Goal: Task Accomplishment & Management: Manage account settings

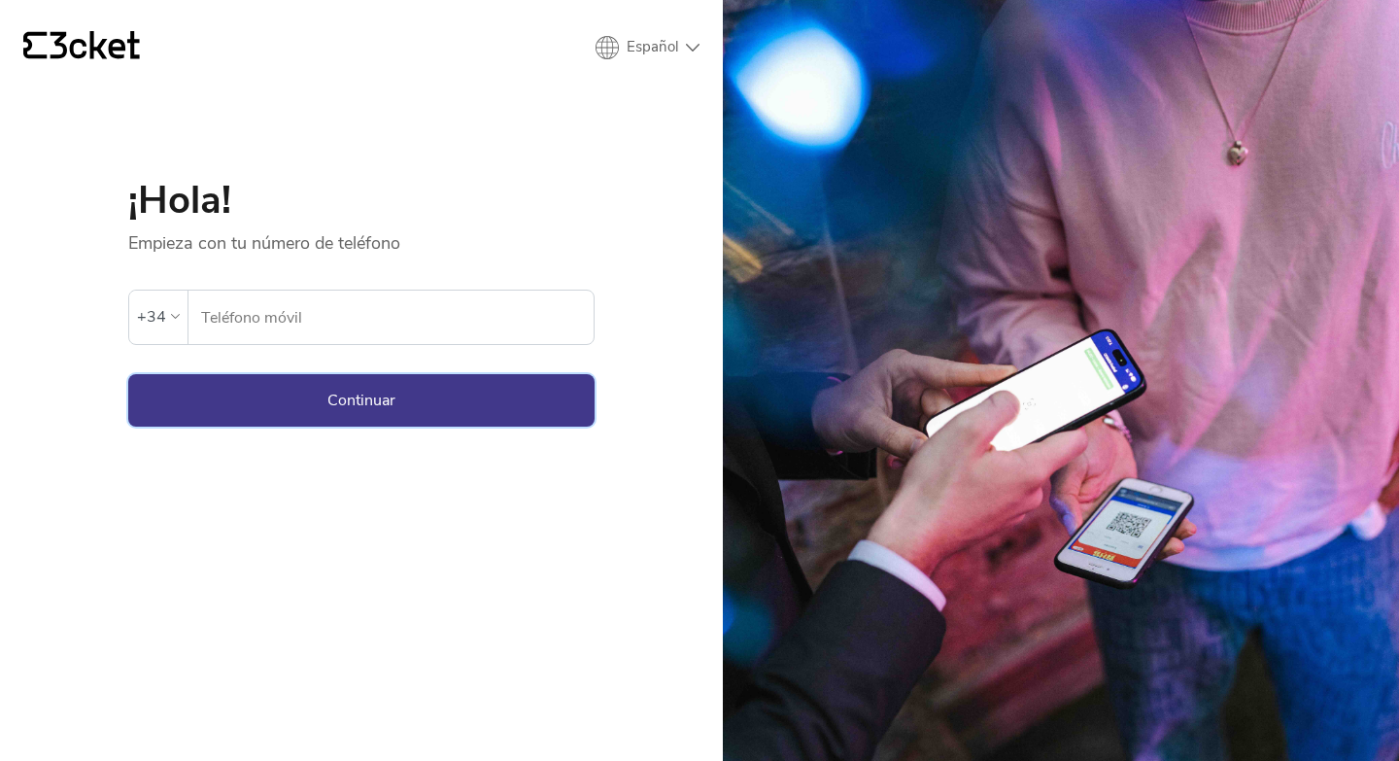
type input "696535257"
click at [321, 404] on button "Continuar" at bounding box center [361, 400] width 466 height 52
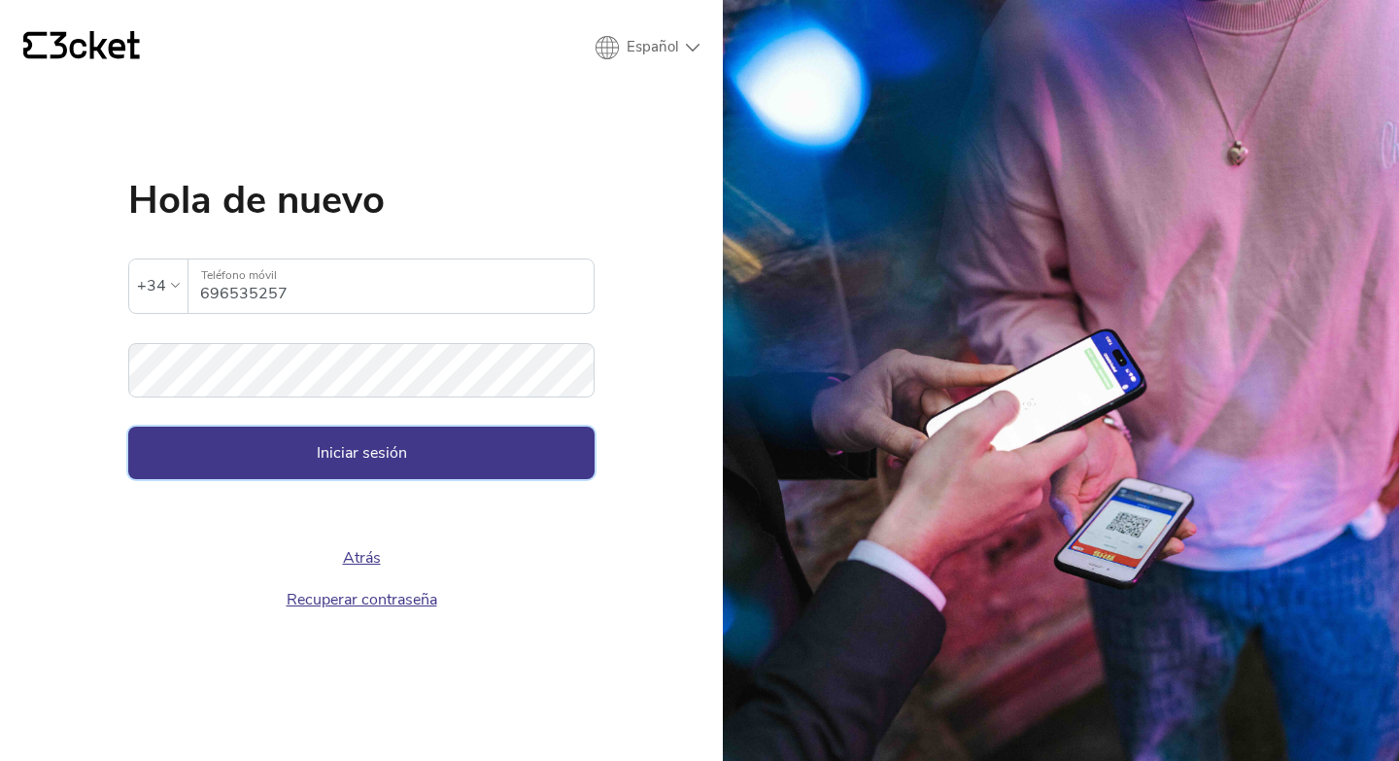
click at [267, 439] on button "Iniciar sesión" at bounding box center [361, 453] width 466 height 52
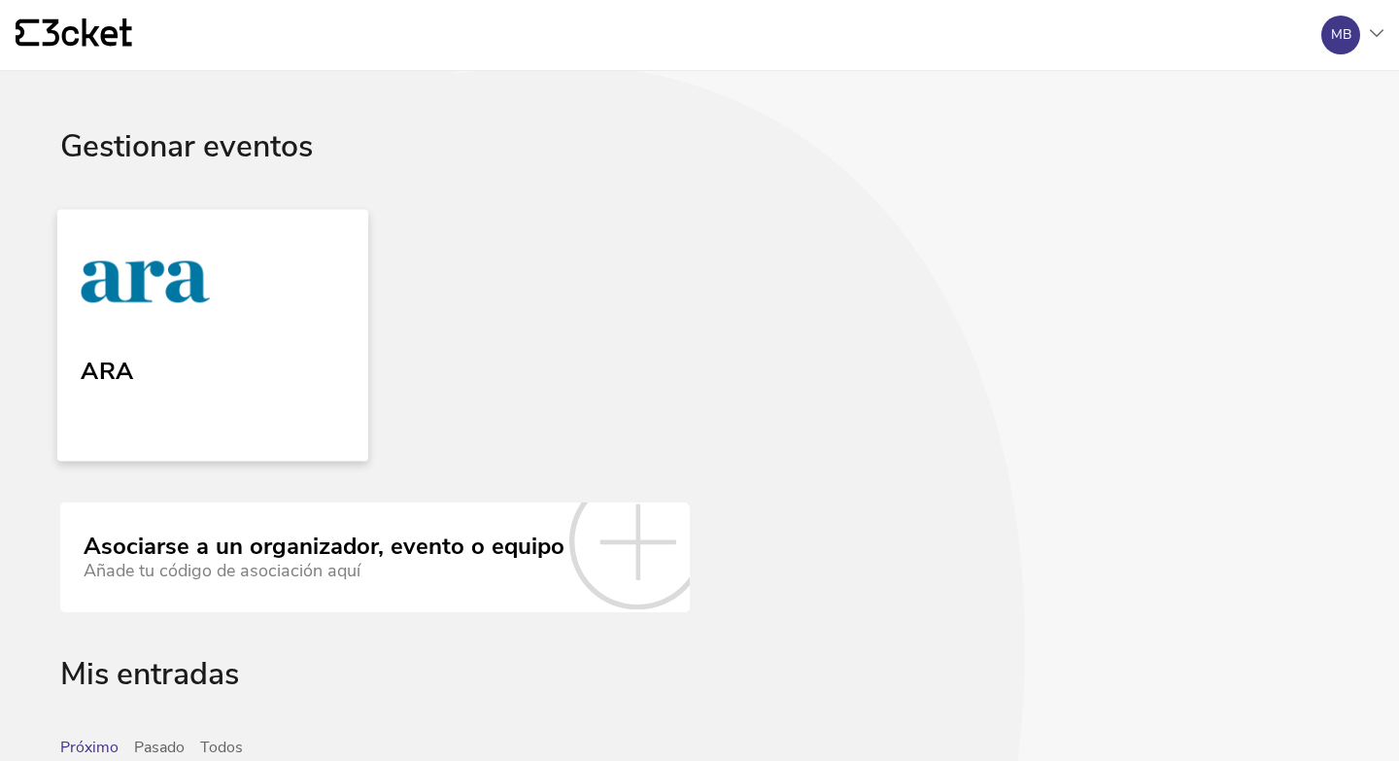
click at [171, 390] on link "ARA" at bounding box center [212, 335] width 311 height 252
